Goal: Navigation & Orientation: Find specific page/section

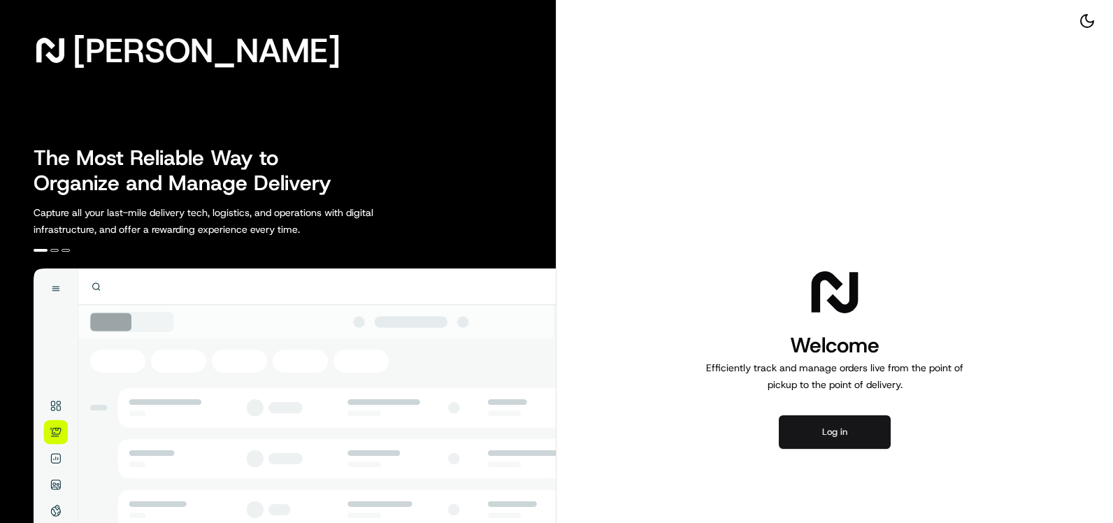
click at [835, 433] on button "Log in" at bounding box center [835, 432] width 112 height 34
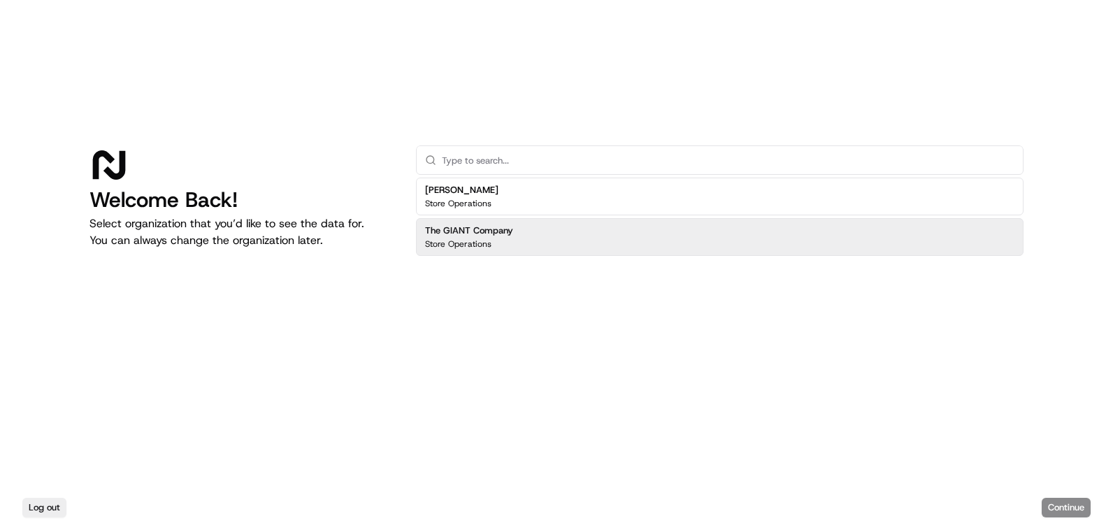
click at [431, 247] on p "Store Operations" at bounding box center [458, 243] width 66 height 11
click at [1049, 510] on button "Continue" at bounding box center [1065, 508] width 49 height 20
